Goal: Use online tool/utility: Utilize a website feature to perform a specific function

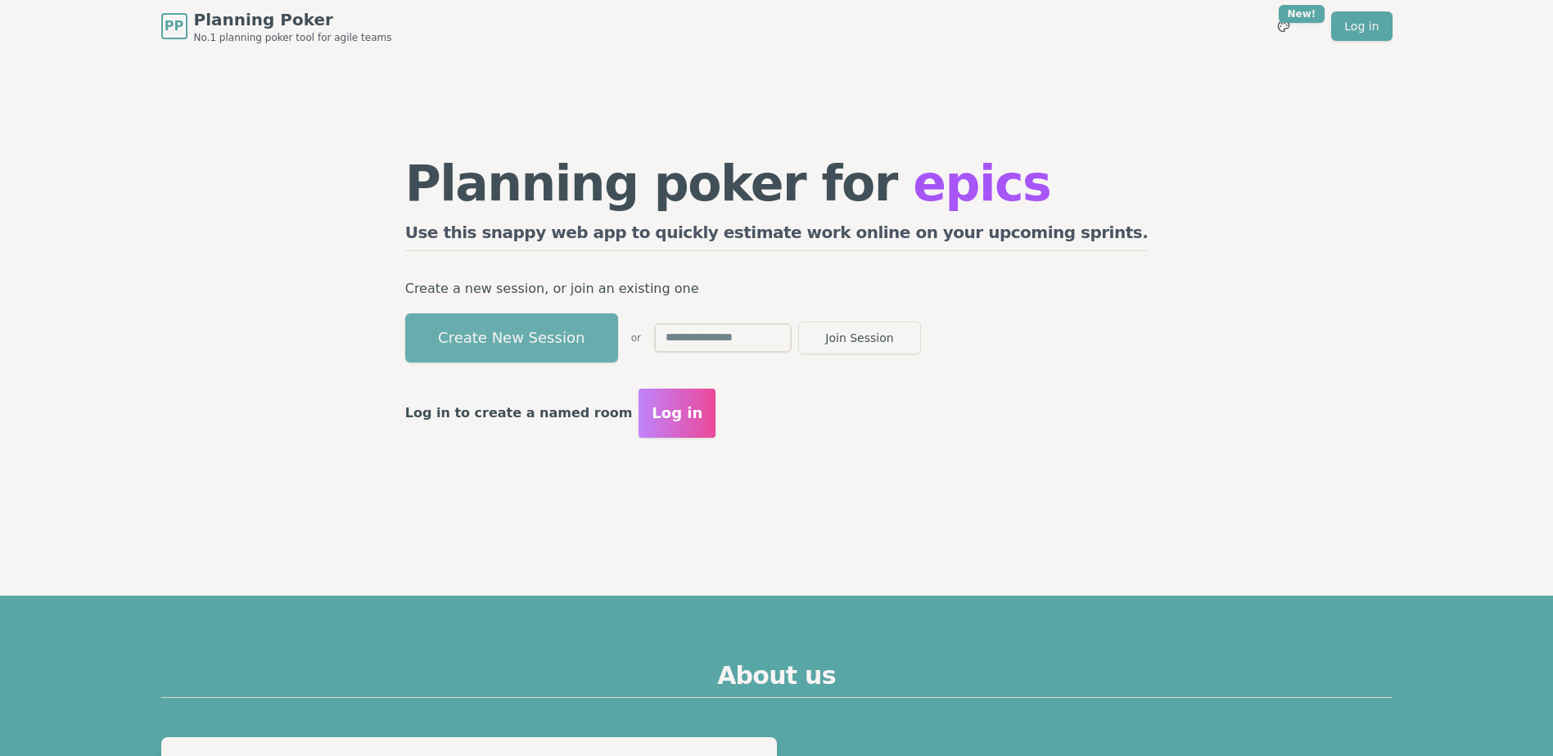
click at [565, 320] on button "Create New Session" at bounding box center [511, 338] width 213 height 49
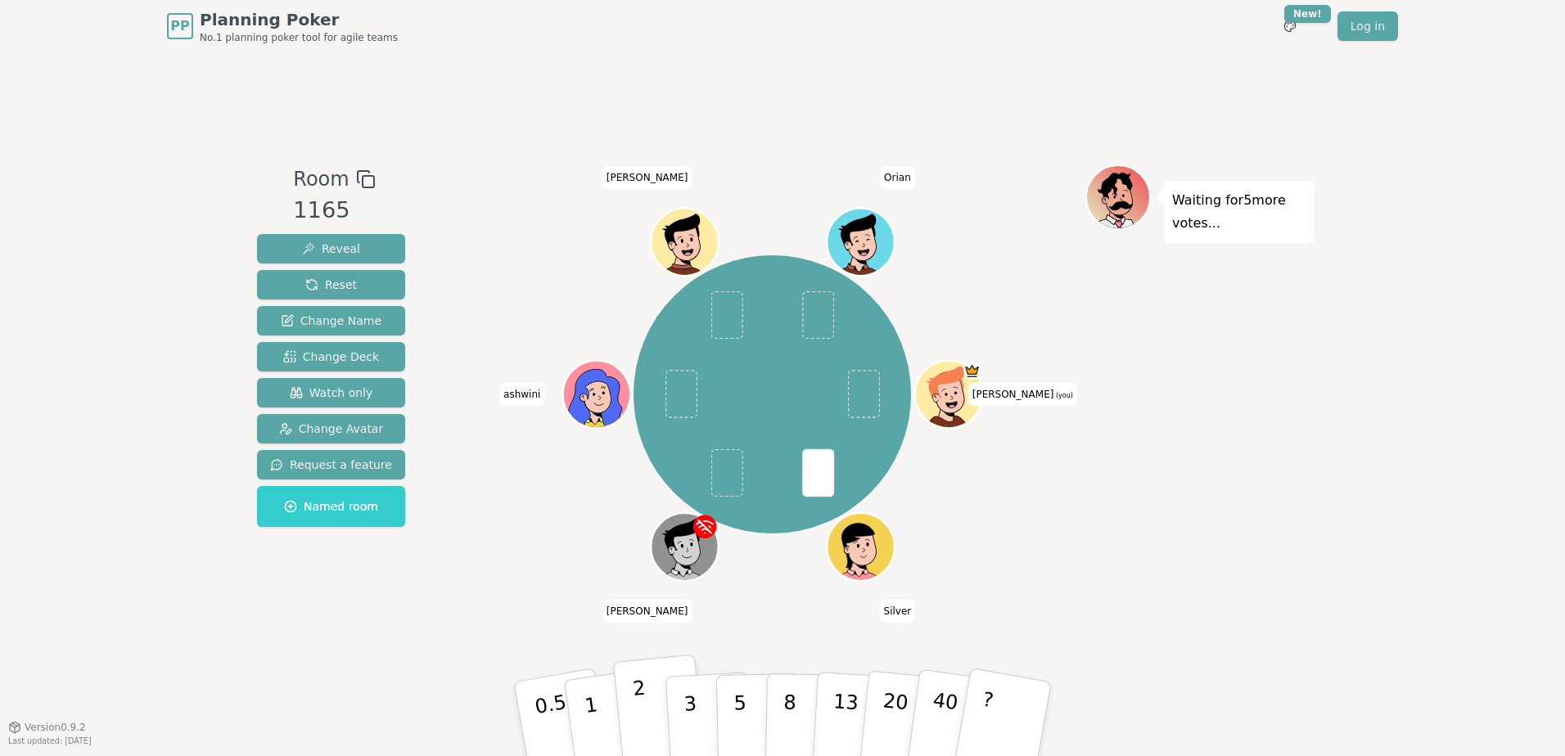
click at [647, 720] on button "2" at bounding box center [659, 720] width 93 height 130
click at [648, 701] on button "2" at bounding box center [659, 720] width 93 height 130
click at [643, 709] on p "2" at bounding box center [642, 721] width 21 height 89
drag, startPoint x: 864, startPoint y: 395, endPoint x: 1106, endPoint y: 432, distance: 244.4
click at [1106, 432] on div "Room 1165 Reveal Reset Change Name Change Deck Watch only Change Avatar Request…" at bounding box center [782, 390] width 1064 height 450
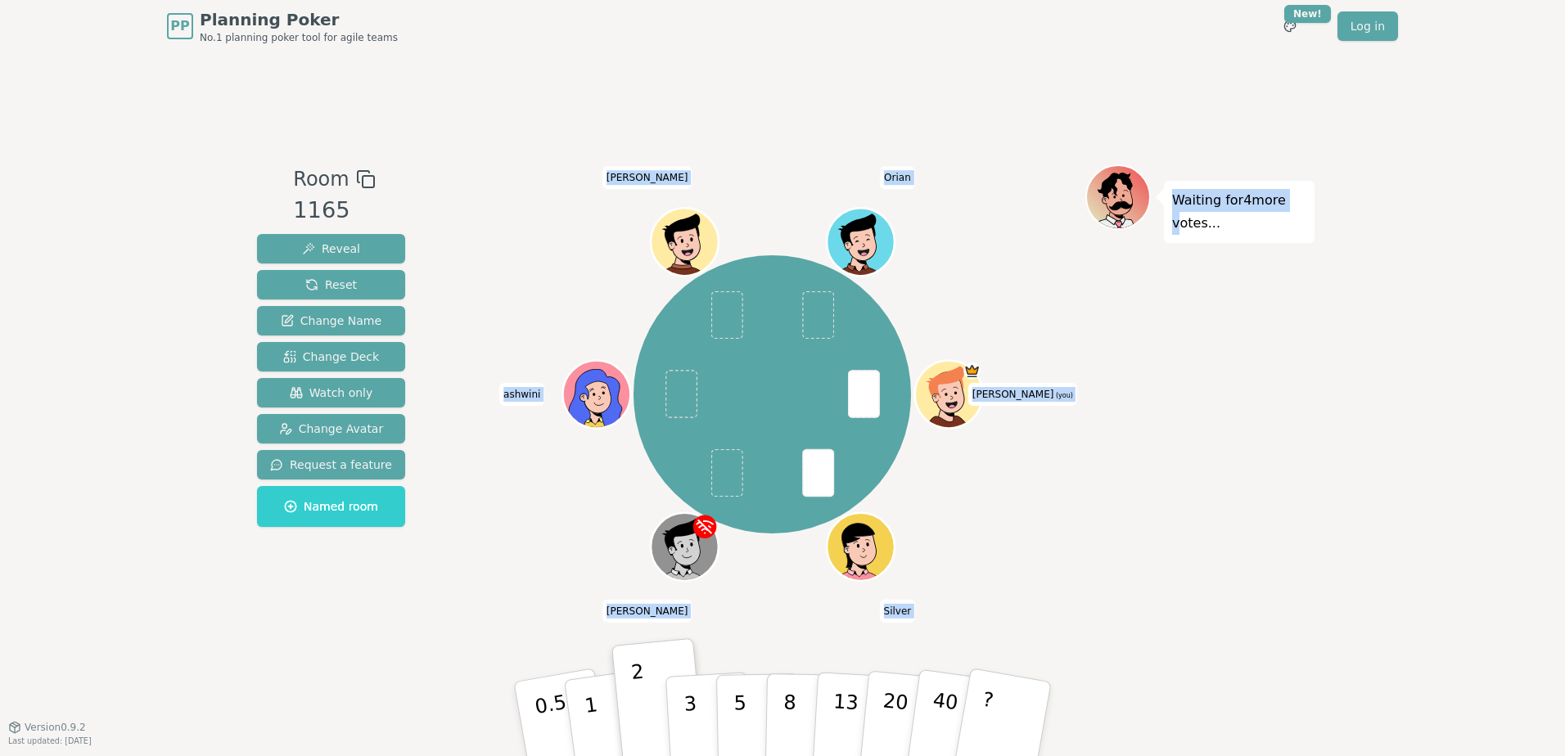
click at [1171, 585] on div "Waiting for 4 more votes..." at bounding box center [1199, 390] width 229 height 450
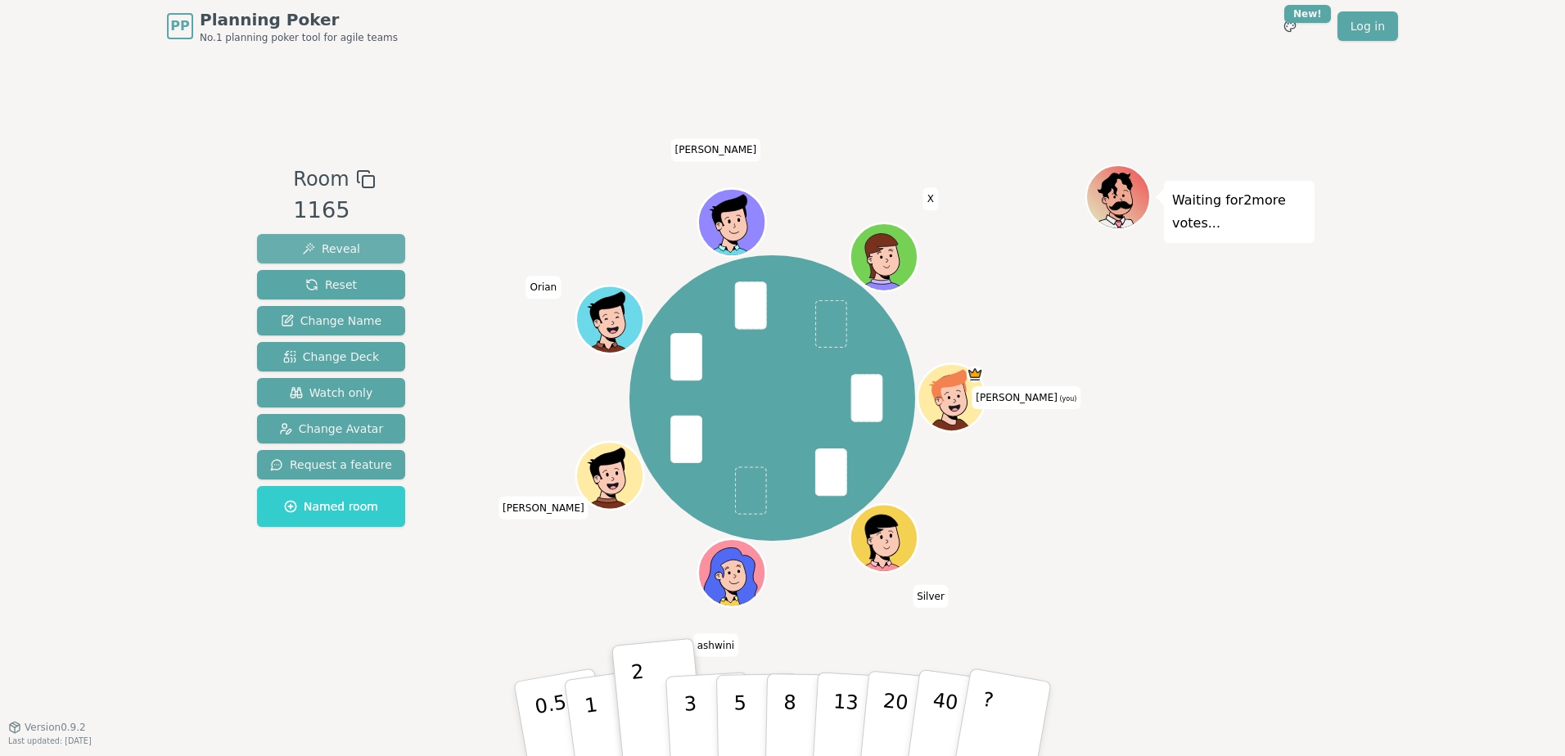
drag, startPoint x: 341, startPoint y: 246, endPoint x: 355, endPoint y: 243, distance: 15.1
click at [341, 246] on span "Reveal" at bounding box center [331, 249] width 58 height 16
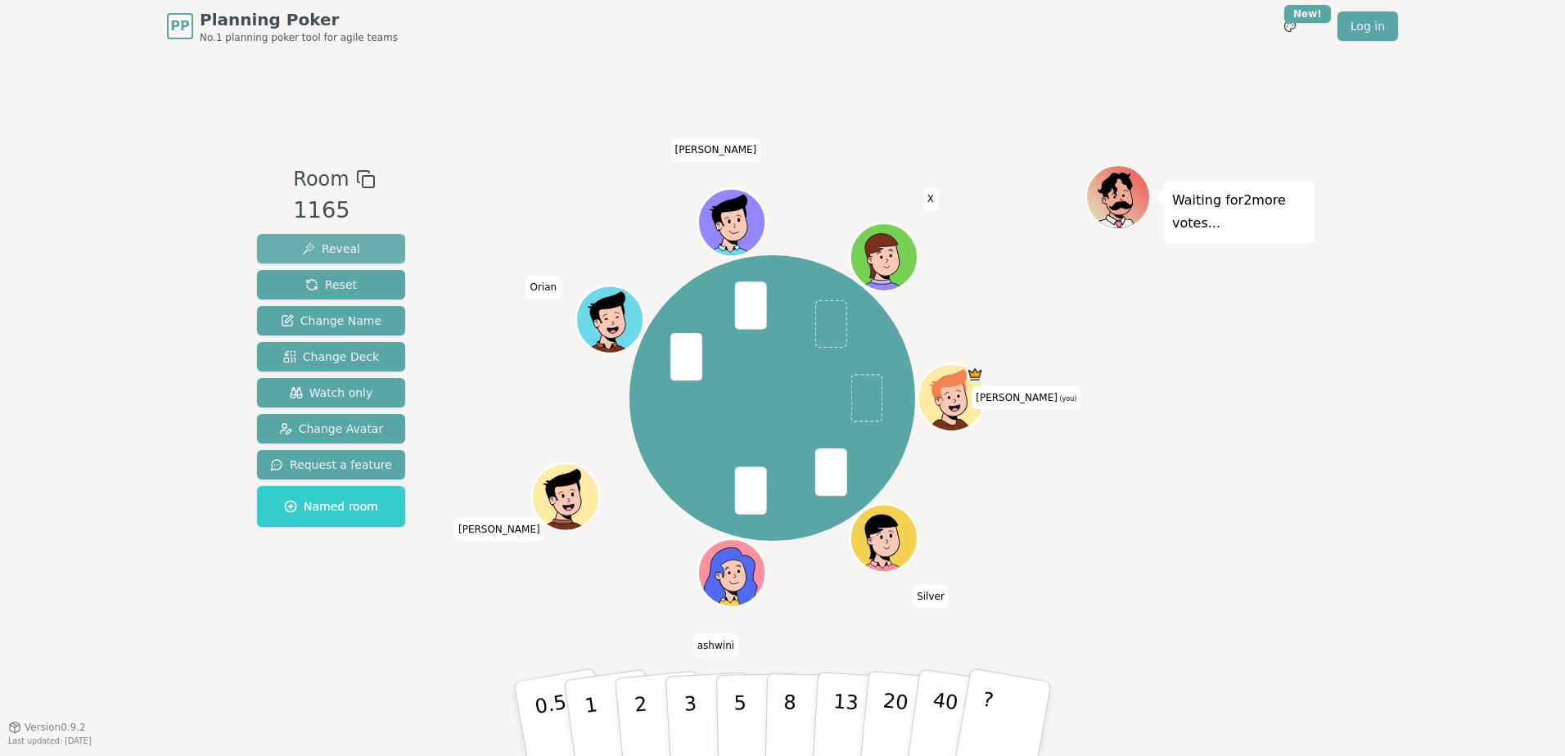
click at [348, 247] on span "Reveal" at bounding box center [331, 249] width 58 height 16
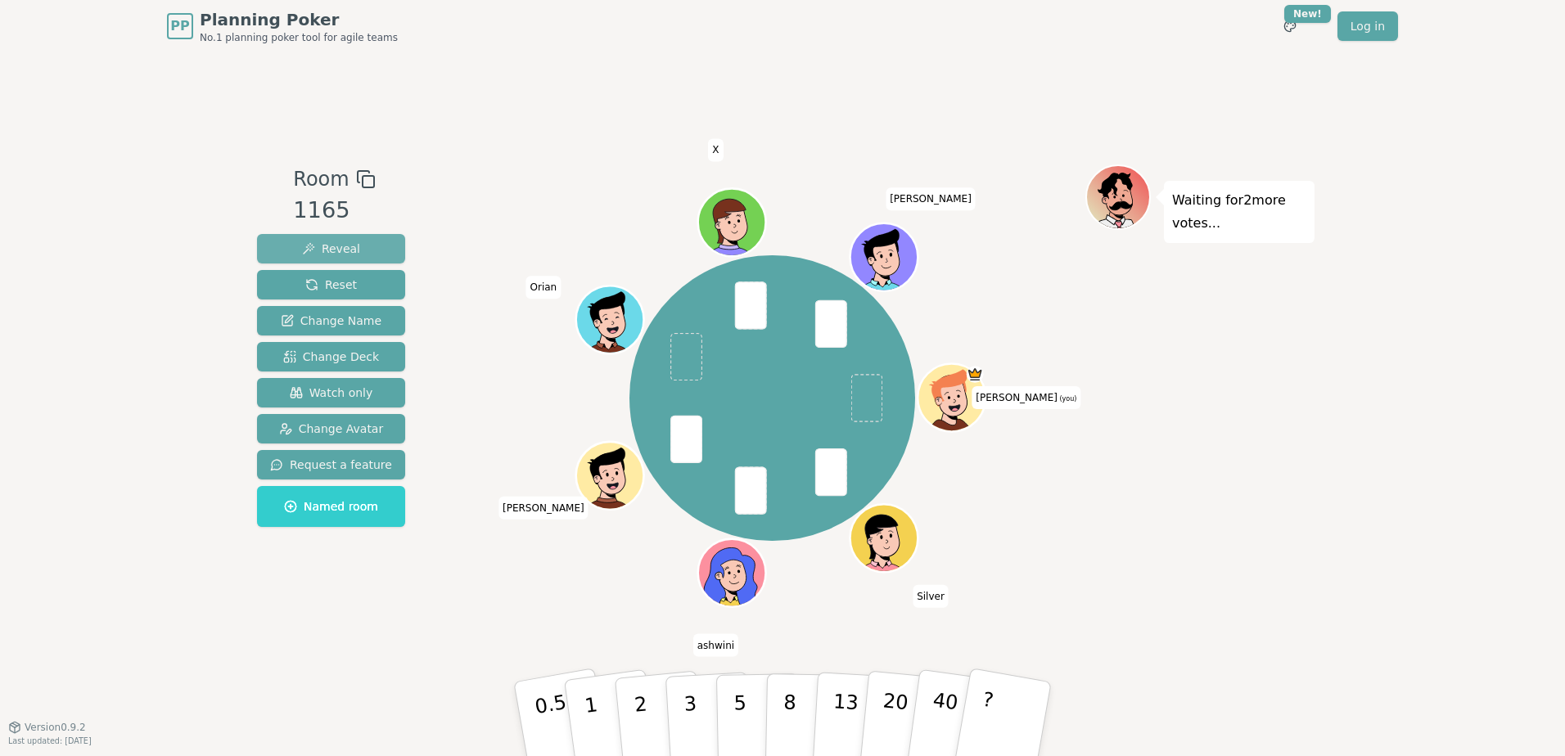
click at [358, 243] on button "Reveal" at bounding box center [331, 248] width 148 height 29
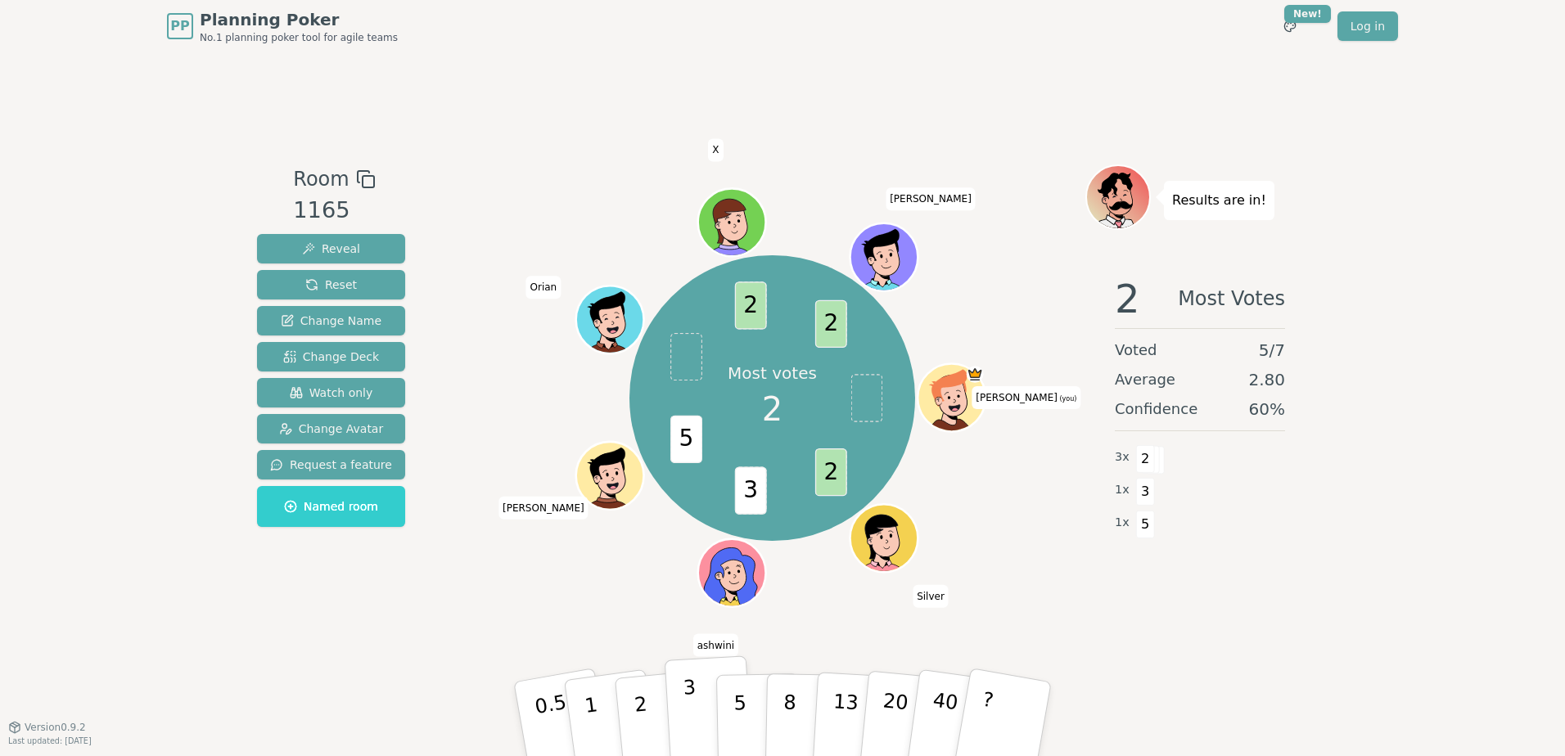
click at [692, 709] on p "3" at bounding box center [692, 720] width 18 height 89
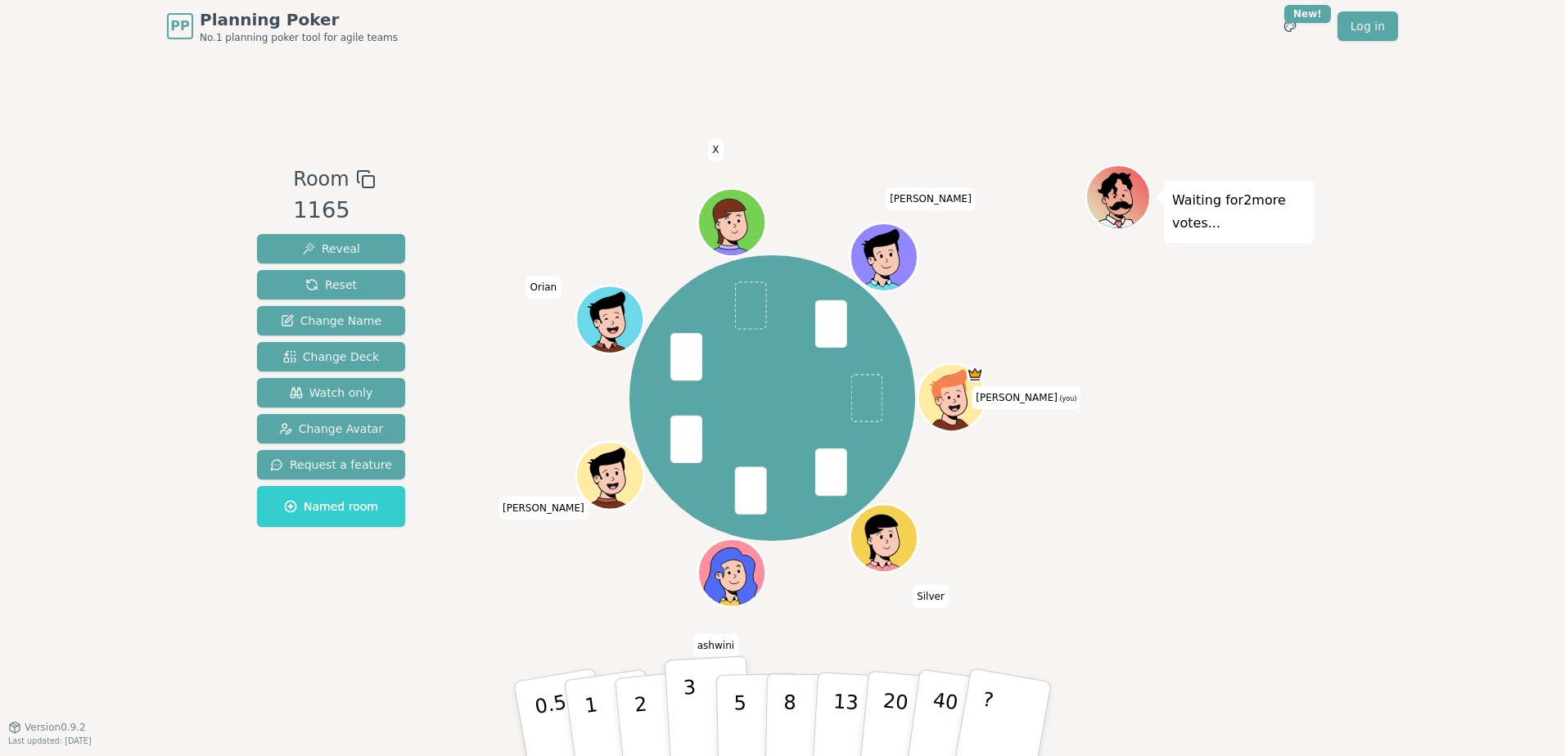
click at [682, 711] on button "3" at bounding box center [709, 720] width 89 height 128
click at [363, 238] on button "Reveal" at bounding box center [331, 248] width 148 height 29
